Goal: Transaction & Acquisition: Purchase product/service

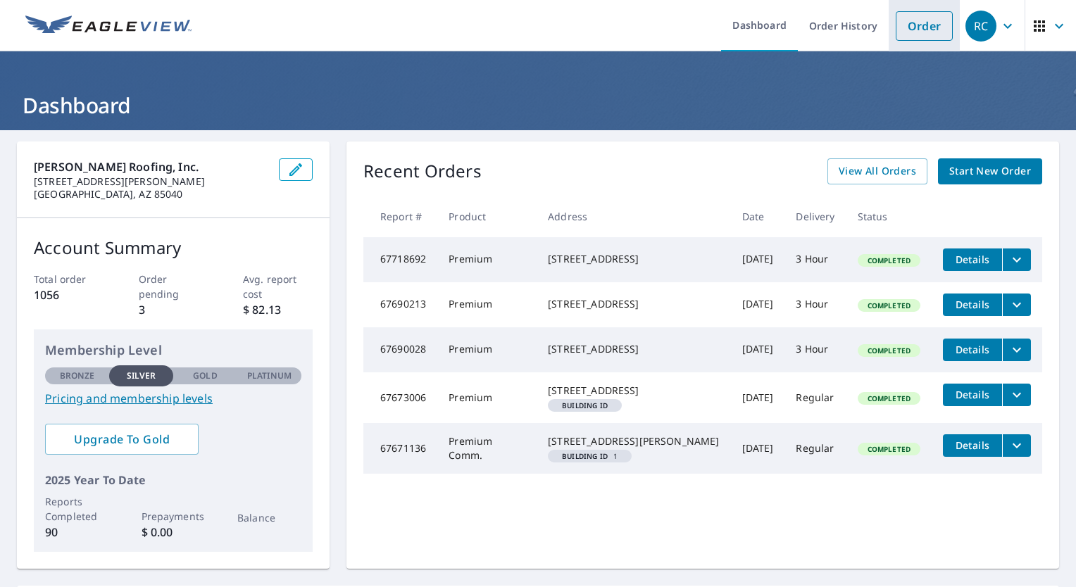
click at [907, 19] on link "Order" at bounding box center [923, 26] width 57 height 30
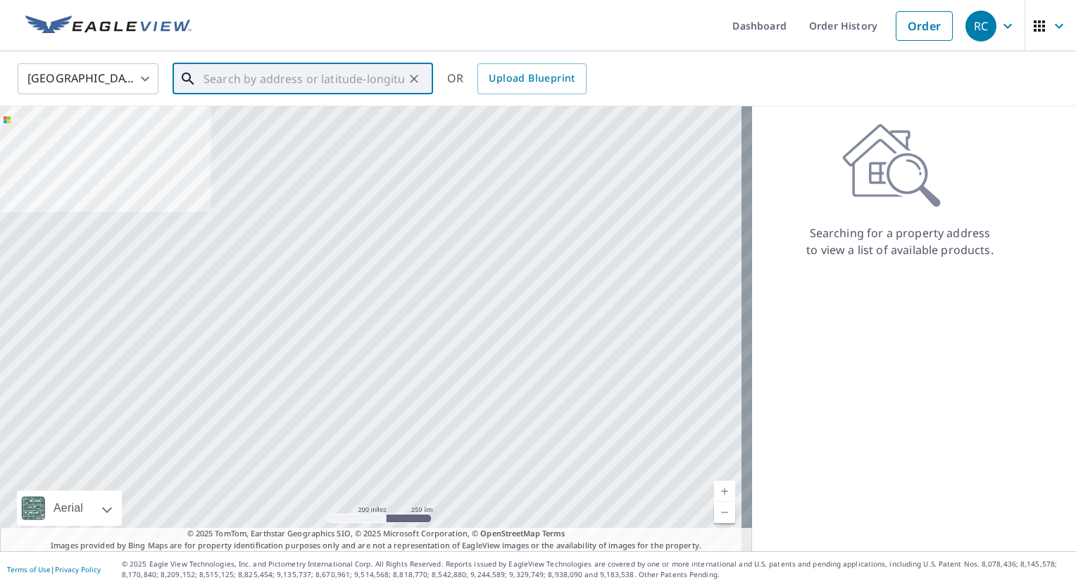
click at [282, 86] on input "text" at bounding box center [303, 78] width 201 height 39
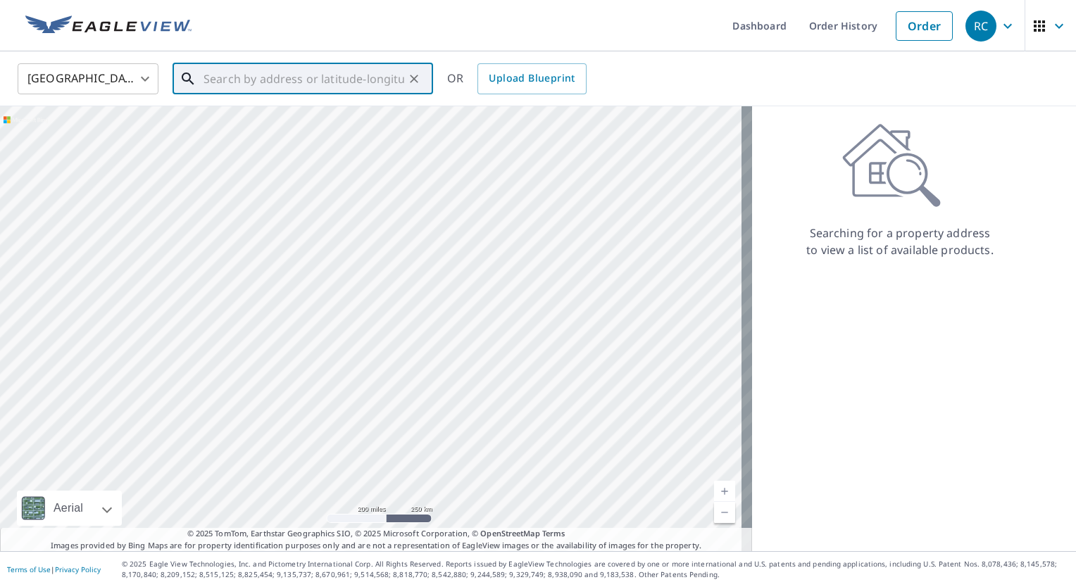
paste input "[STREET_ADDRESS]"
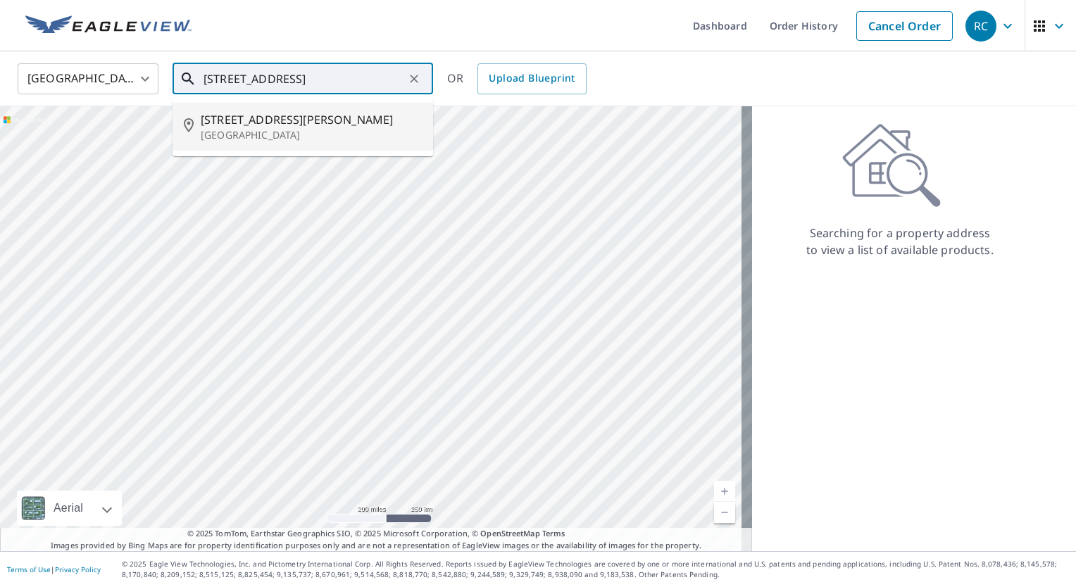
click at [261, 138] on p "[GEOGRAPHIC_DATA]" at bounding box center [311, 135] width 221 height 14
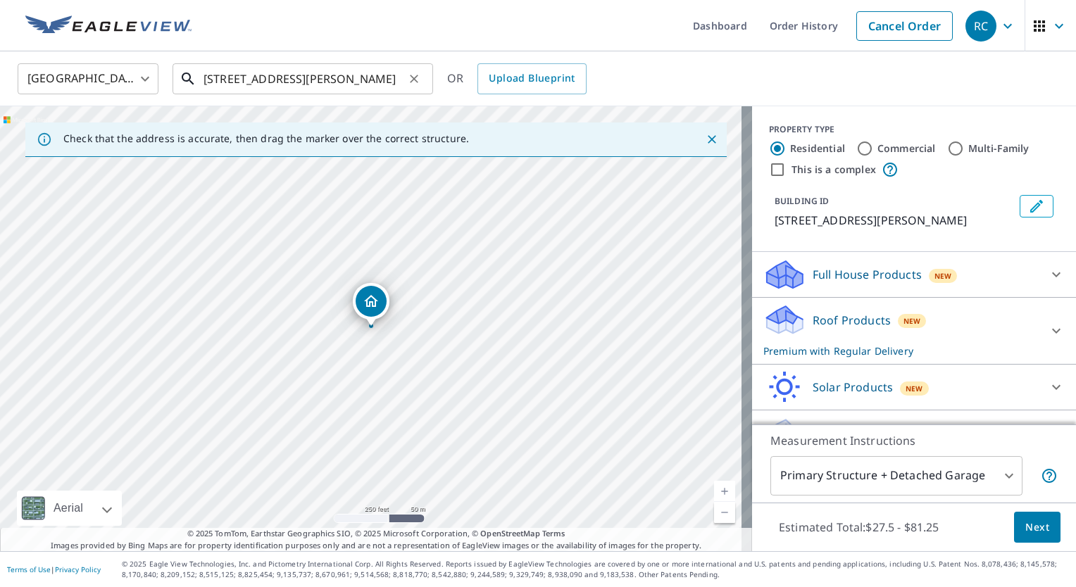
click at [217, 75] on input "[STREET_ADDRESS][PERSON_NAME]" at bounding box center [303, 78] width 201 height 39
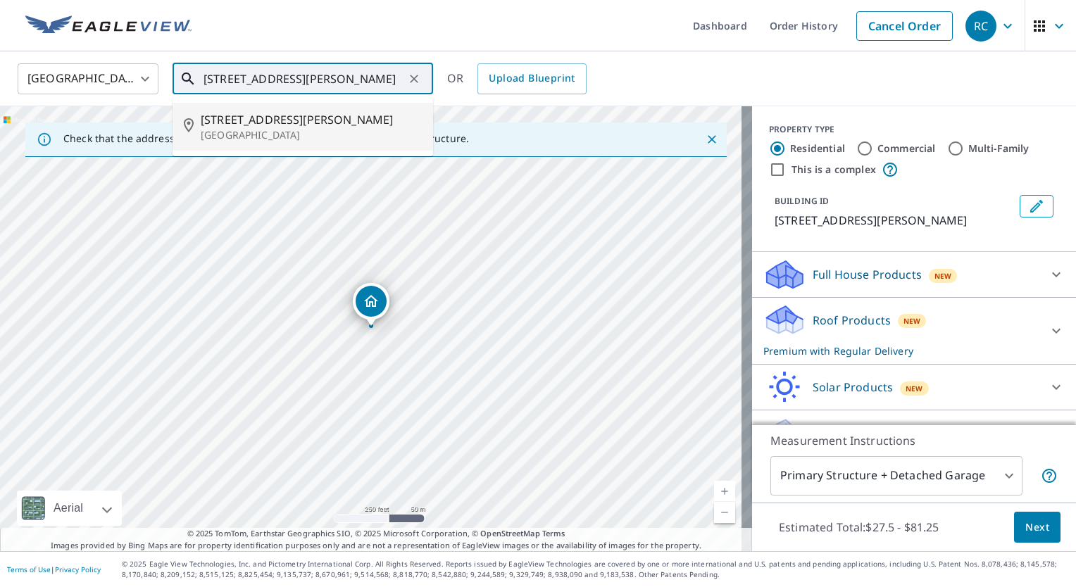
click at [397, 73] on input "[STREET_ADDRESS][PERSON_NAME]" at bounding box center [303, 78] width 201 height 39
type input "[STREET_ADDRESS][PERSON_NAME]"
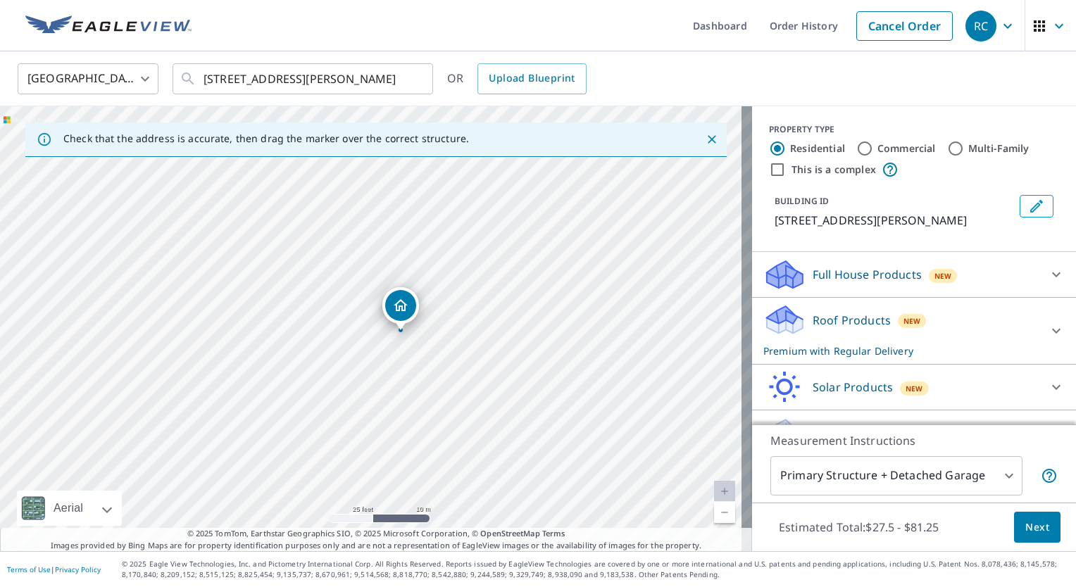
drag, startPoint x: 321, startPoint y: 365, endPoint x: 476, endPoint y: 267, distance: 183.6
click at [476, 267] on div "[STREET_ADDRESS][PERSON_NAME]" at bounding box center [376, 328] width 752 height 445
drag, startPoint x: 530, startPoint y: 414, endPoint x: 319, endPoint y: 417, distance: 211.2
click at [326, 422] on div "[STREET_ADDRESS][PERSON_NAME]" at bounding box center [376, 328] width 752 height 445
drag, startPoint x: 588, startPoint y: 358, endPoint x: 847, endPoint y: 385, distance: 261.1
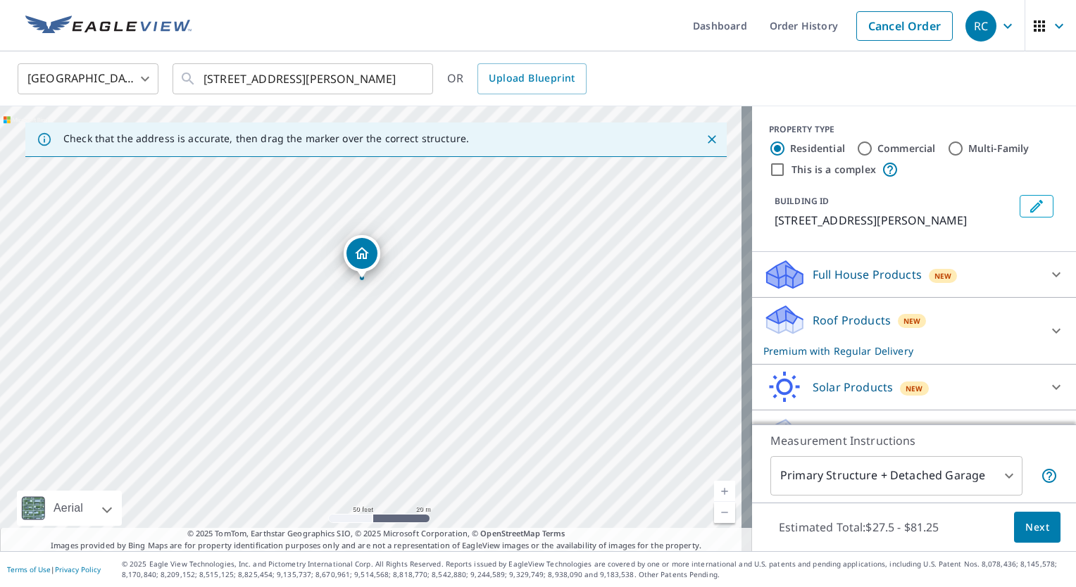
click at [847, 385] on div "Check that the address is accurate, then drag the marker over the correct struc…" at bounding box center [538, 328] width 1076 height 445
click at [573, 239] on div "[STREET_ADDRESS][PERSON_NAME]" at bounding box center [376, 328] width 752 height 445
click at [571, 248] on div "[STREET_ADDRESS][PERSON_NAME]" at bounding box center [376, 328] width 752 height 445
drag, startPoint x: 112, startPoint y: 253, endPoint x: 309, endPoint y: 291, distance: 200.6
click at [310, 289] on div "[STREET_ADDRESS][PERSON_NAME]" at bounding box center [376, 328] width 752 height 445
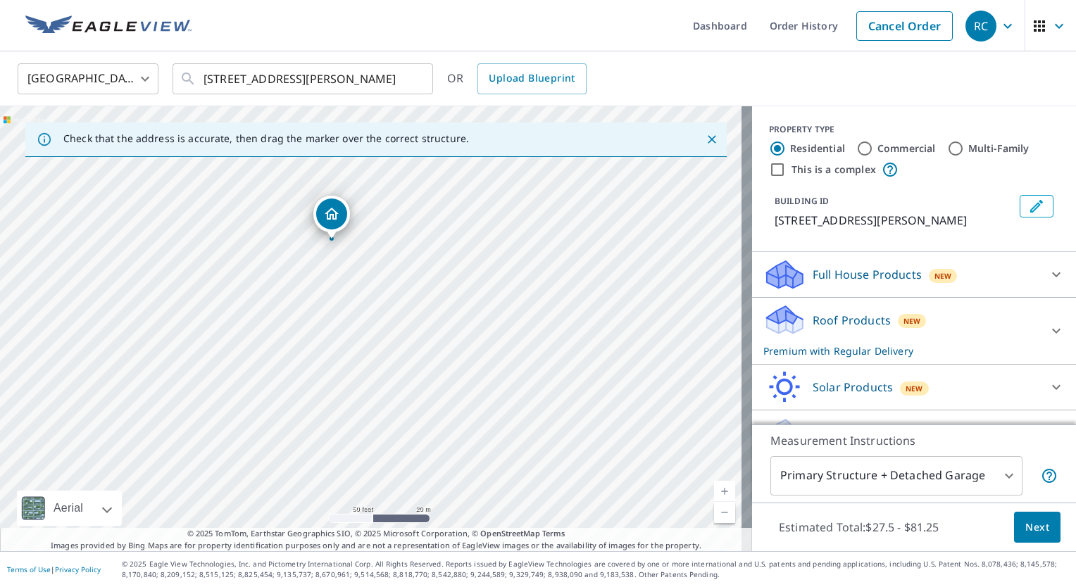
drag, startPoint x: 406, startPoint y: 217, endPoint x: 329, endPoint y: 208, distance: 78.0
drag, startPoint x: 368, startPoint y: 298, endPoint x: 234, endPoint y: 291, distance: 133.9
drag, startPoint x: 374, startPoint y: 293, endPoint x: 489, endPoint y: 293, distance: 115.4
click at [859, 150] on input "Commercial" at bounding box center [864, 148] width 17 height 17
radio input "true"
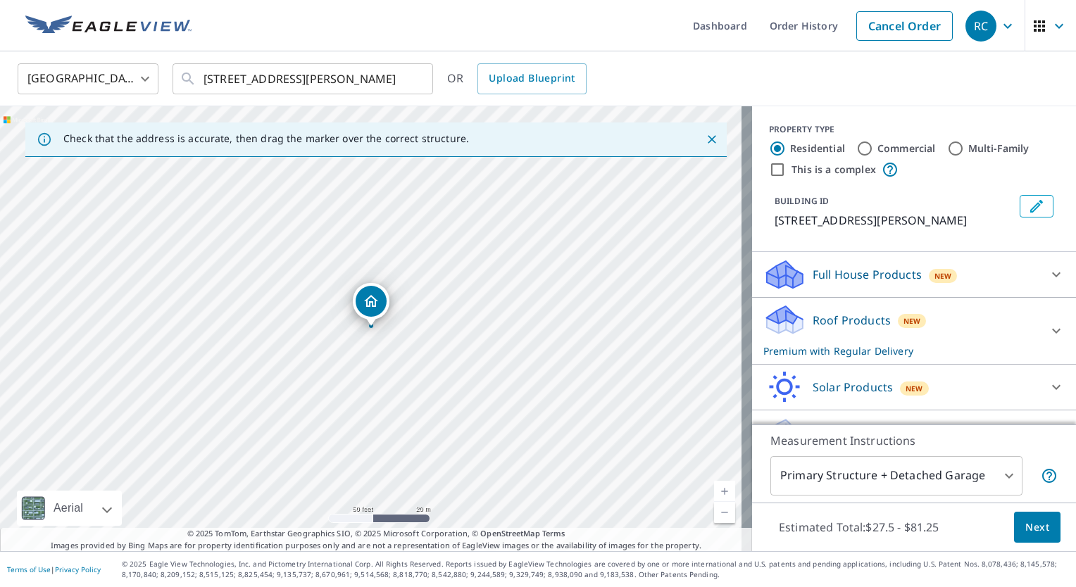
type input "4"
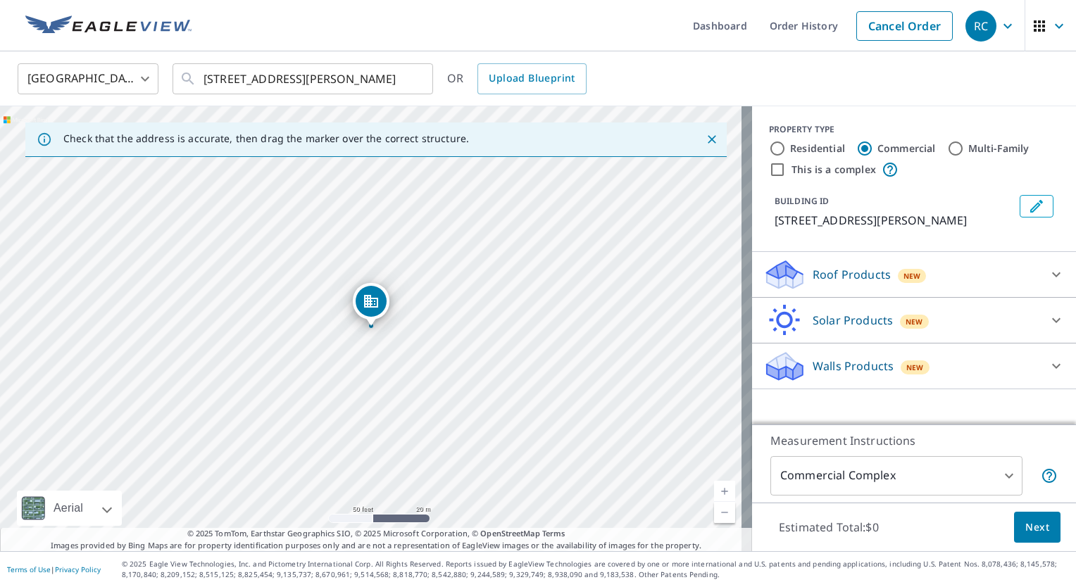
click at [1047, 268] on icon at bounding box center [1055, 274] width 17 height 17
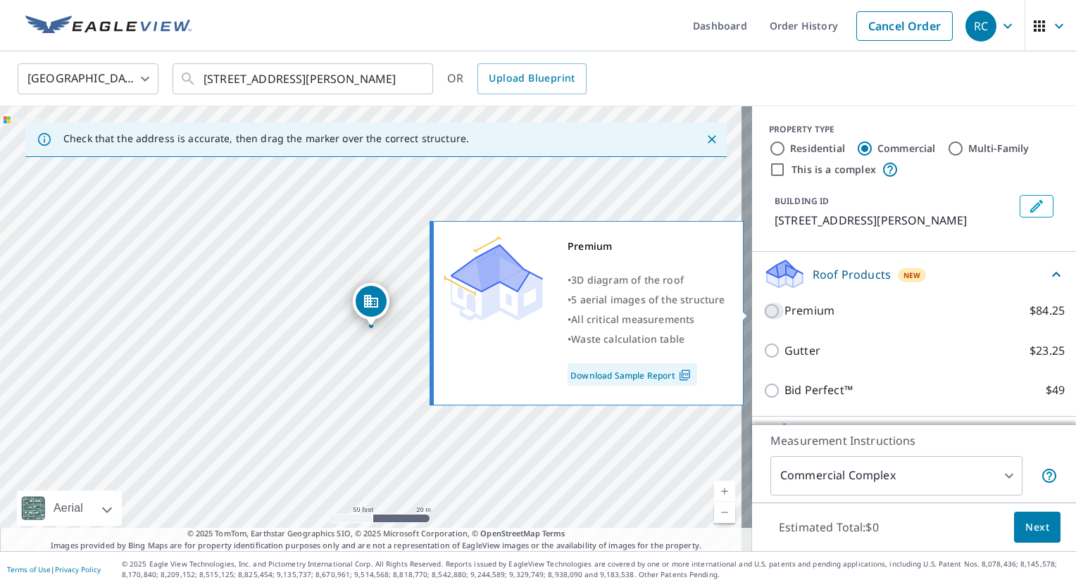
click at [766, 308] on input "Premium $84.25" at bounding box center [773, 311] width 21 height 17
checkbox input "true"
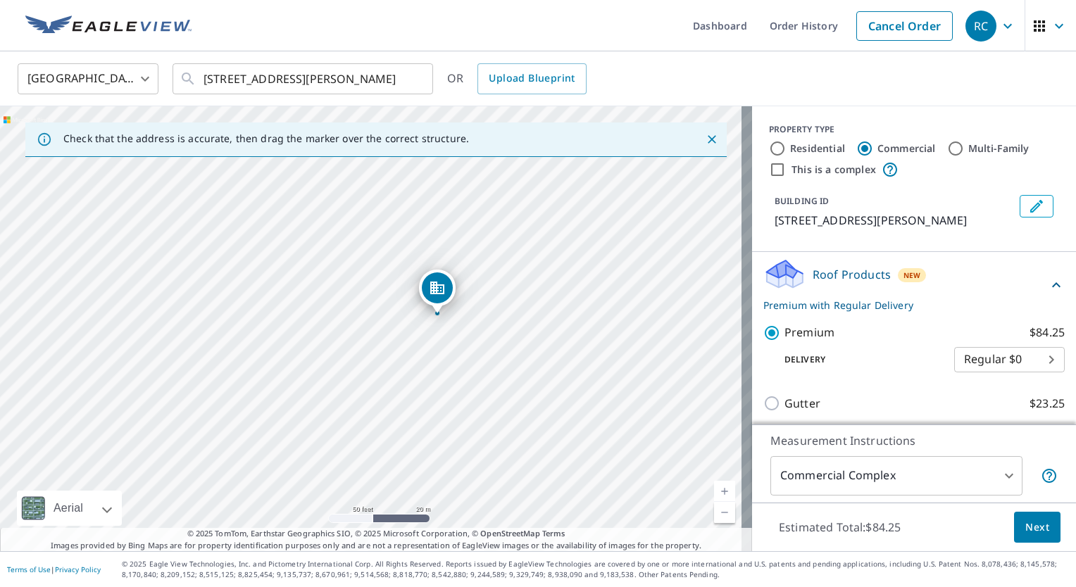
click at [1026, 527] on span "Next" at bounding box center [1037, 528] width 24 height 18
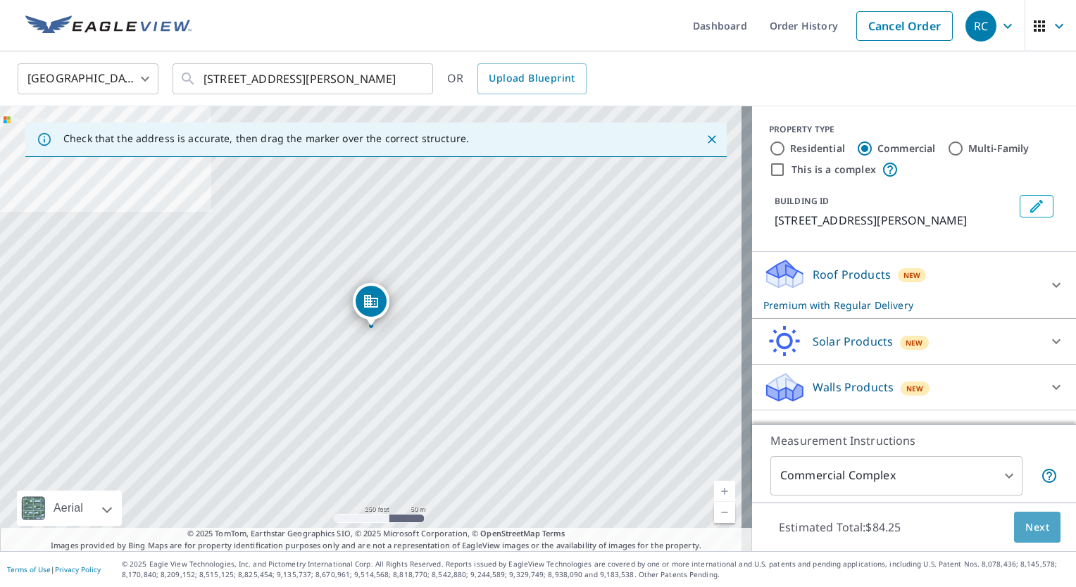
click at [1030, 529] on span "Next" at bounding box center [1037, 528] width 24 height 18
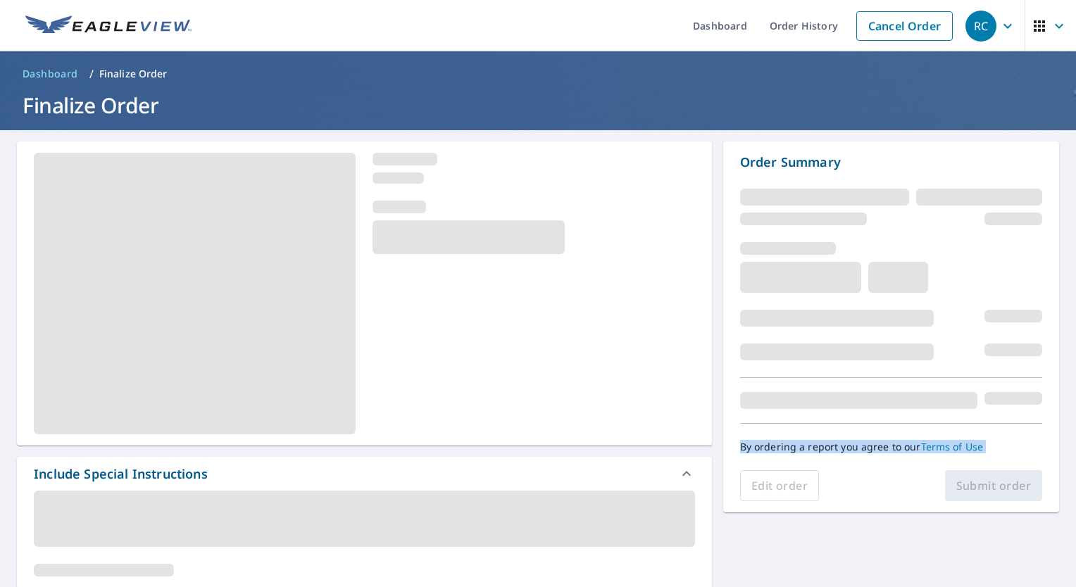
drag, startPoint x: 855, startPoint y: 551, endPoint x: 866, endPoint y: 283, distance: 268.4
drag, startPoint x: 515, startPoint y: 308, endPoint x: 607, endPoint y: 229, distance: 120.9
click at [608, 233] on div at bounding box center [364, 293] width 695 height 304
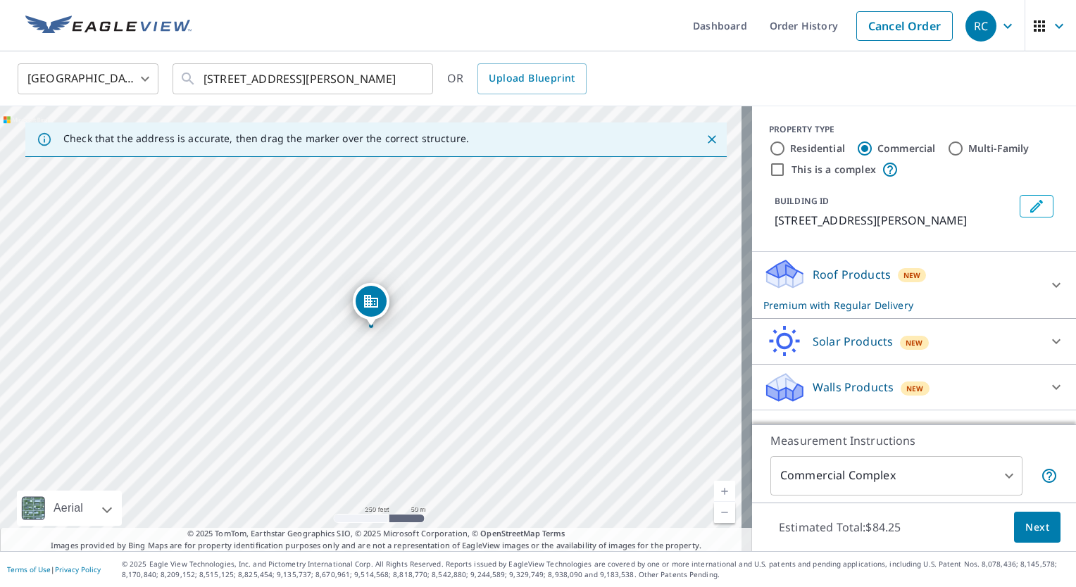
click at [1055, 286] on div at bounding box center [1056, 285] width 34 height 34
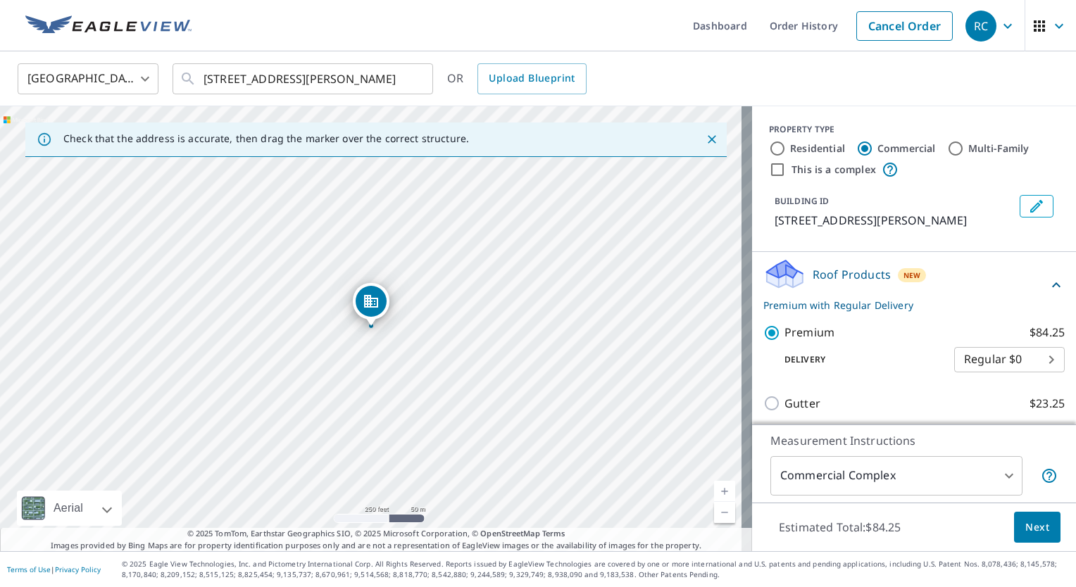
click at [1030, 526] on span "Next" at bounding box center [1037, 528] width 24 height 18
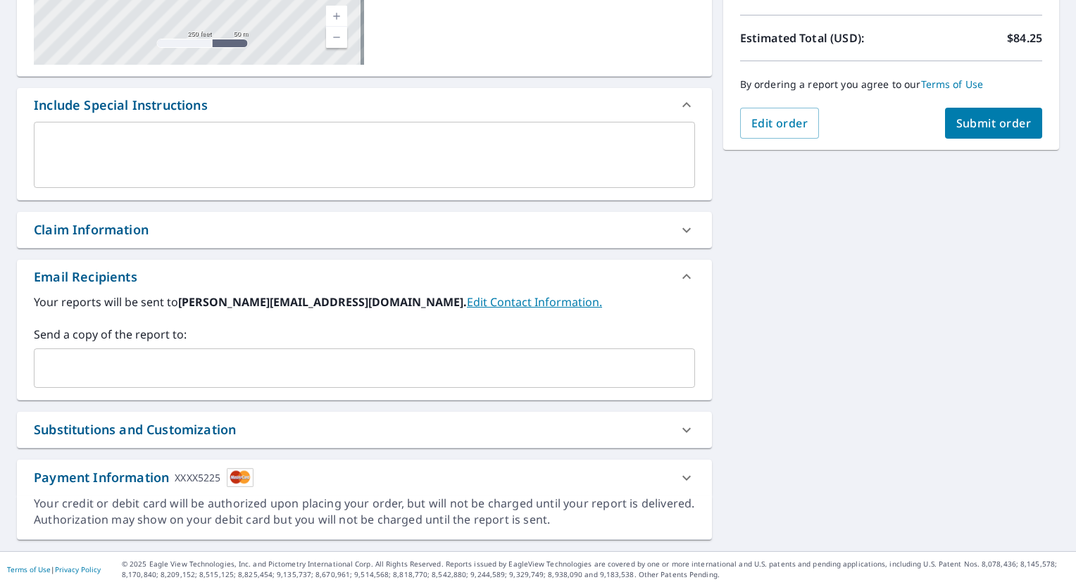
scroll to position [229, 0]
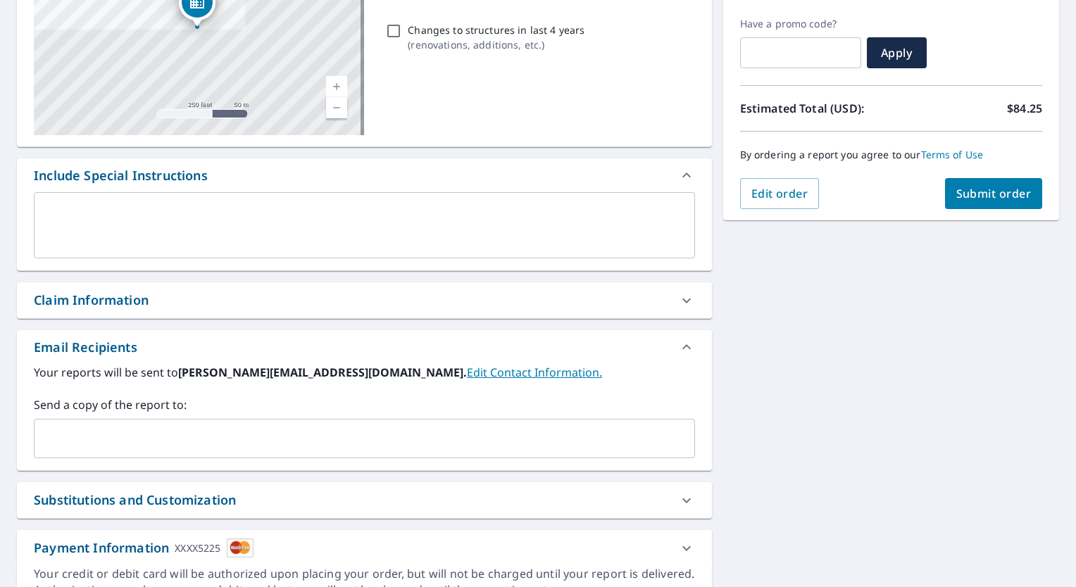
click at [84, 443] on input "text" at bounding box center [353, 438] width 627 height 27
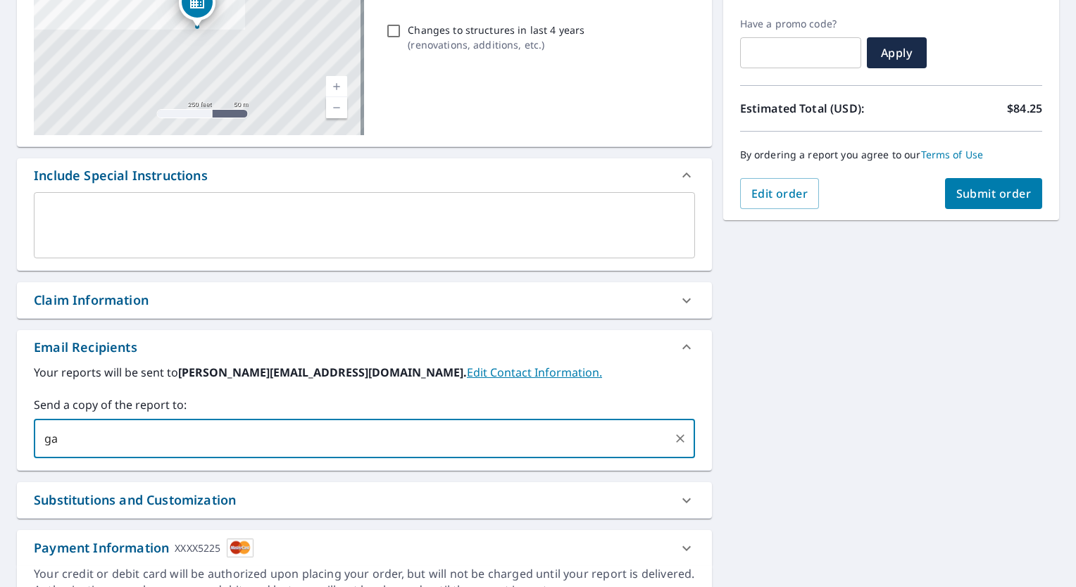
type input "g"
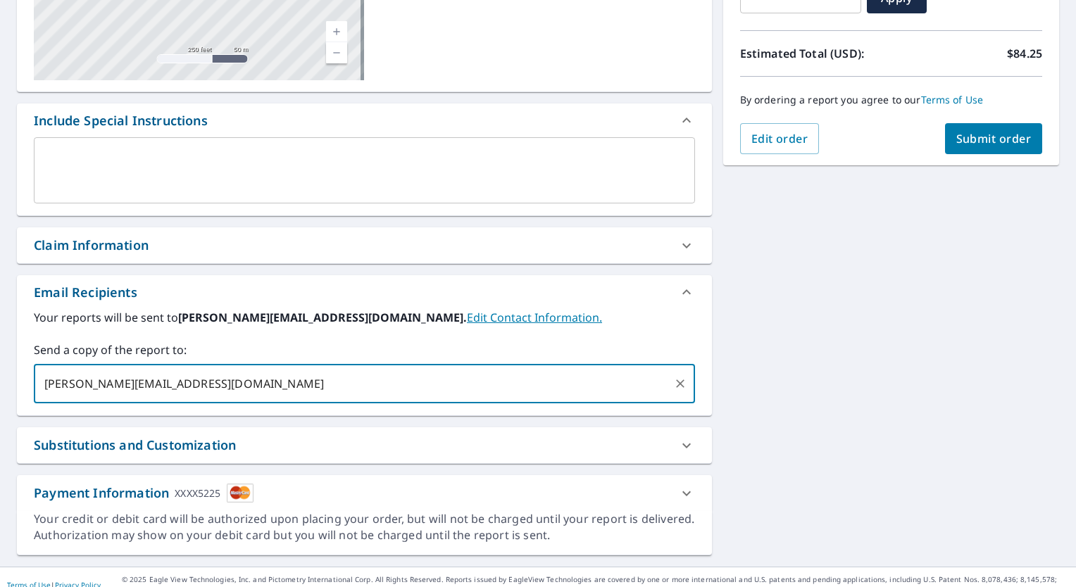
scroll to position [299, 0]
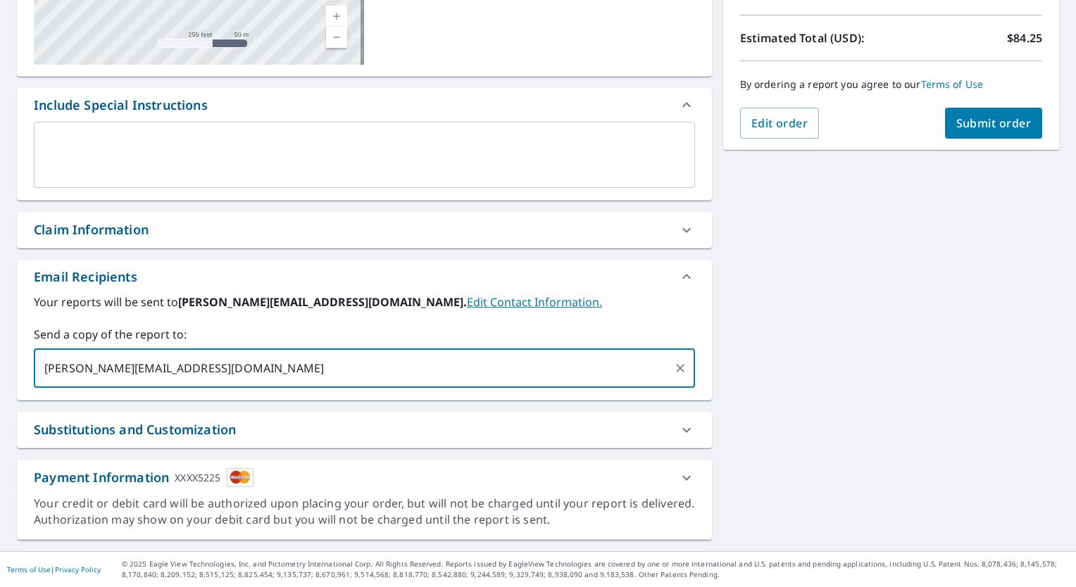
type input "[PERSON_NAME][EMAIL_ADDRESS][DOMAIN_NAME]"
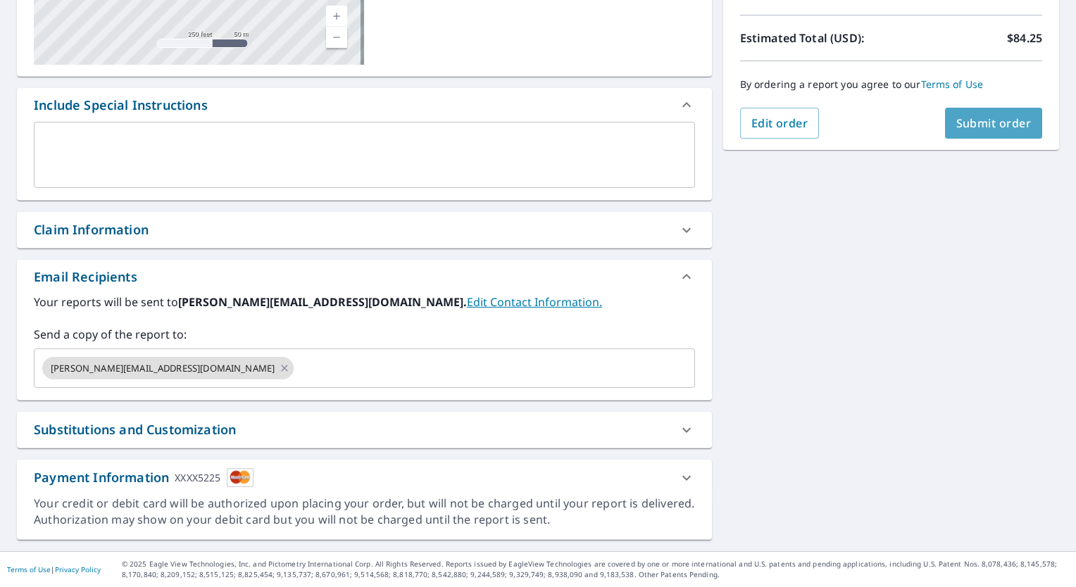
click at [987, 121] on span "Submit order" at bounding box center [993, 122] width 75 height 15
checkbox input "true"
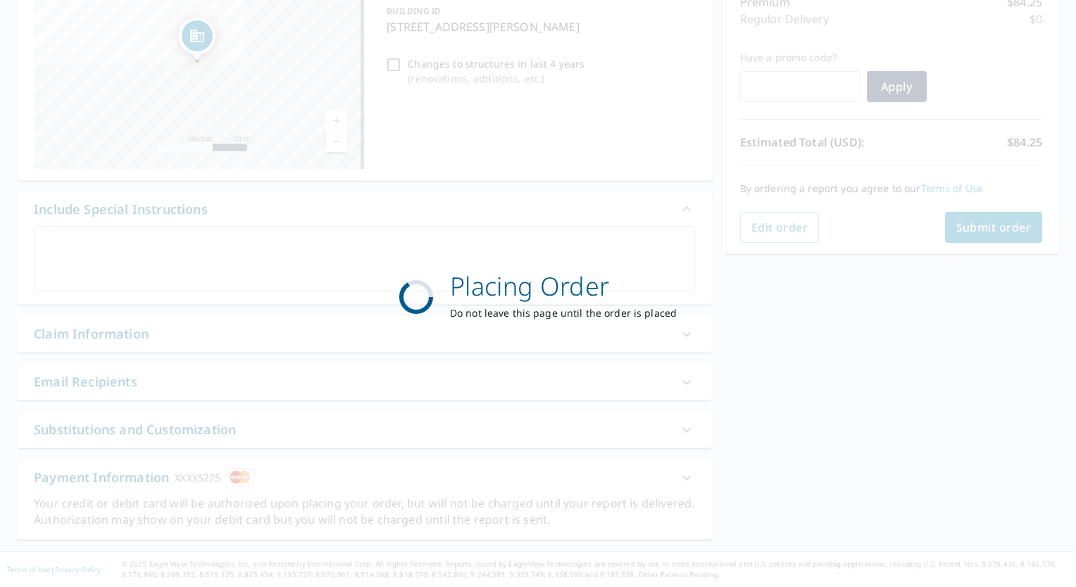
scroll to position [195, 0]
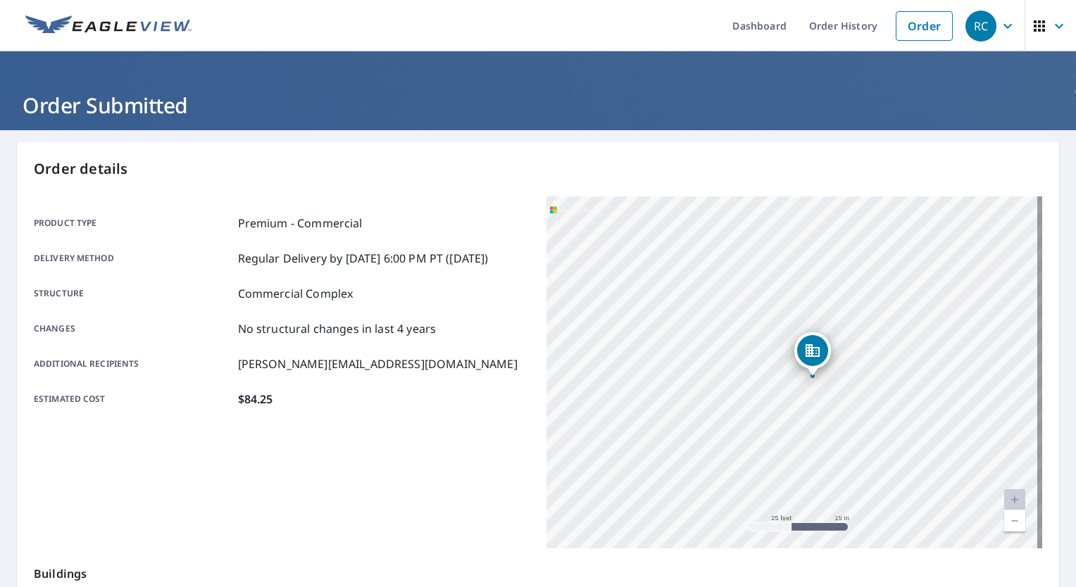
drag, startPoint x: 637, startPoint y: 318, endPoint x: 614, endPoint y: 220, distance: 100.4
click at [941, 318] on div "[STREET_ADDRESS][PERSON_NAME]" at bounding box center [794, 372] width 496 height 352
